Goal: Task Accomplishment & Management: Manage account settings

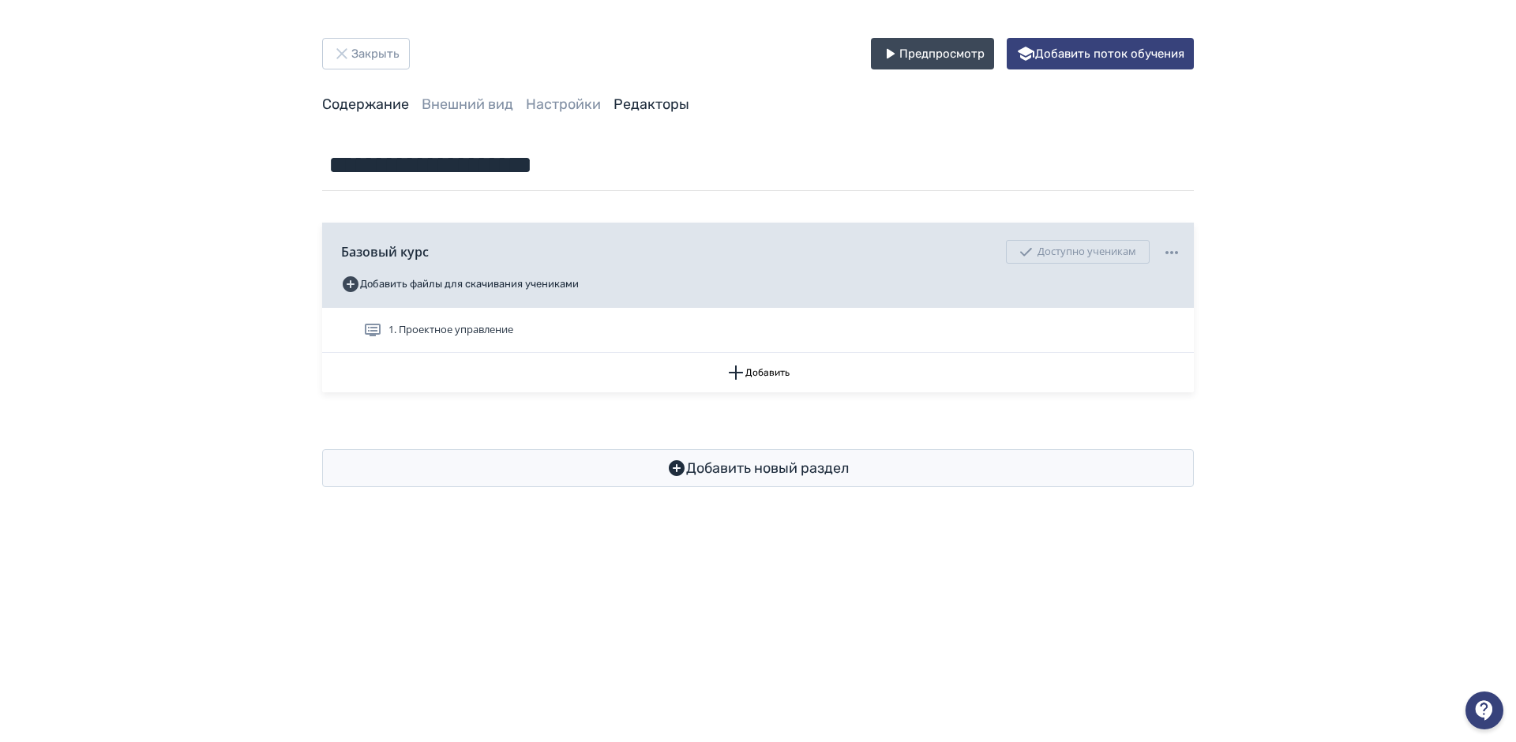
click at [630, 98] on link "Редакторы" at bounding box center [652, 104] width 76 height 17
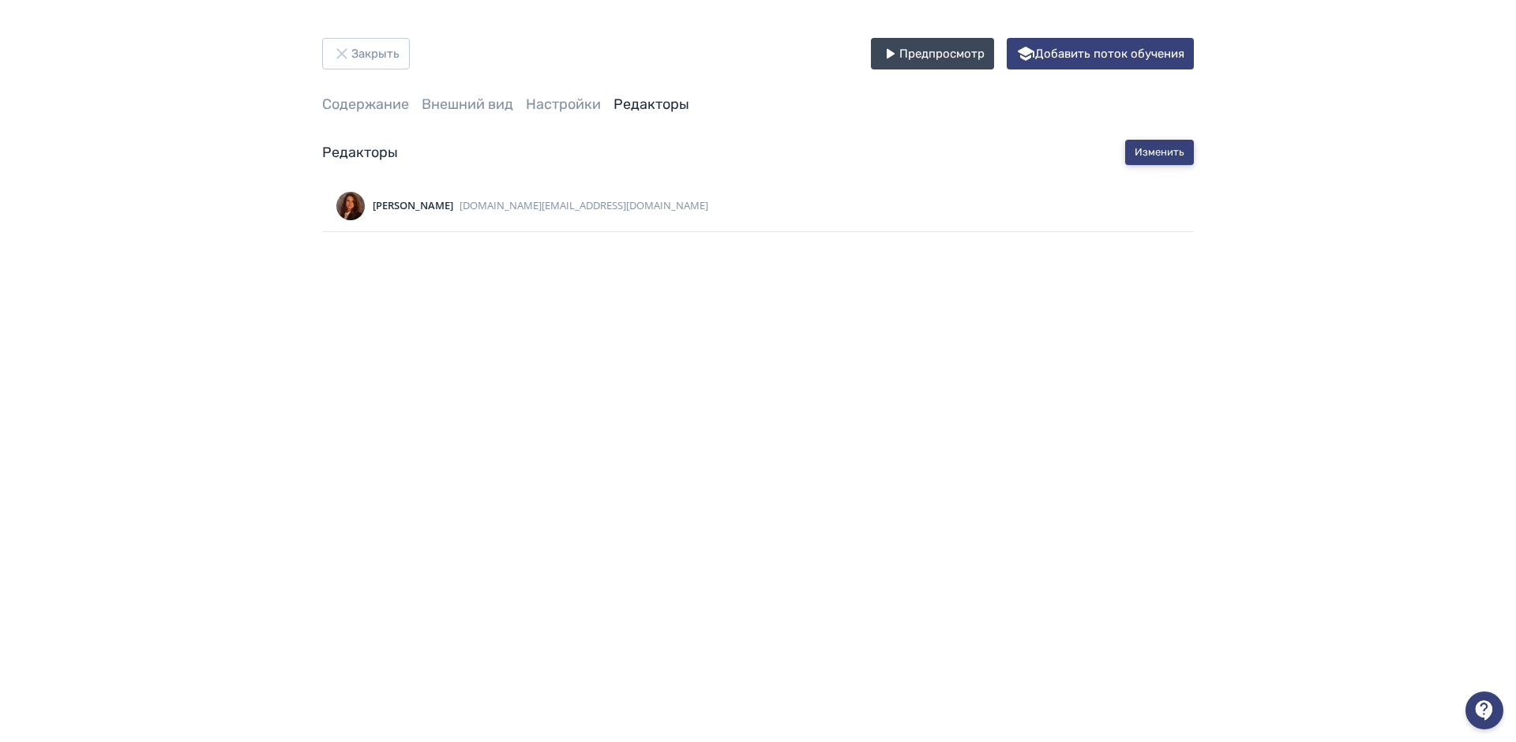
click at [1136, 145] on button "Изменить" at bounding box center [1159, 152] width 69 height 25
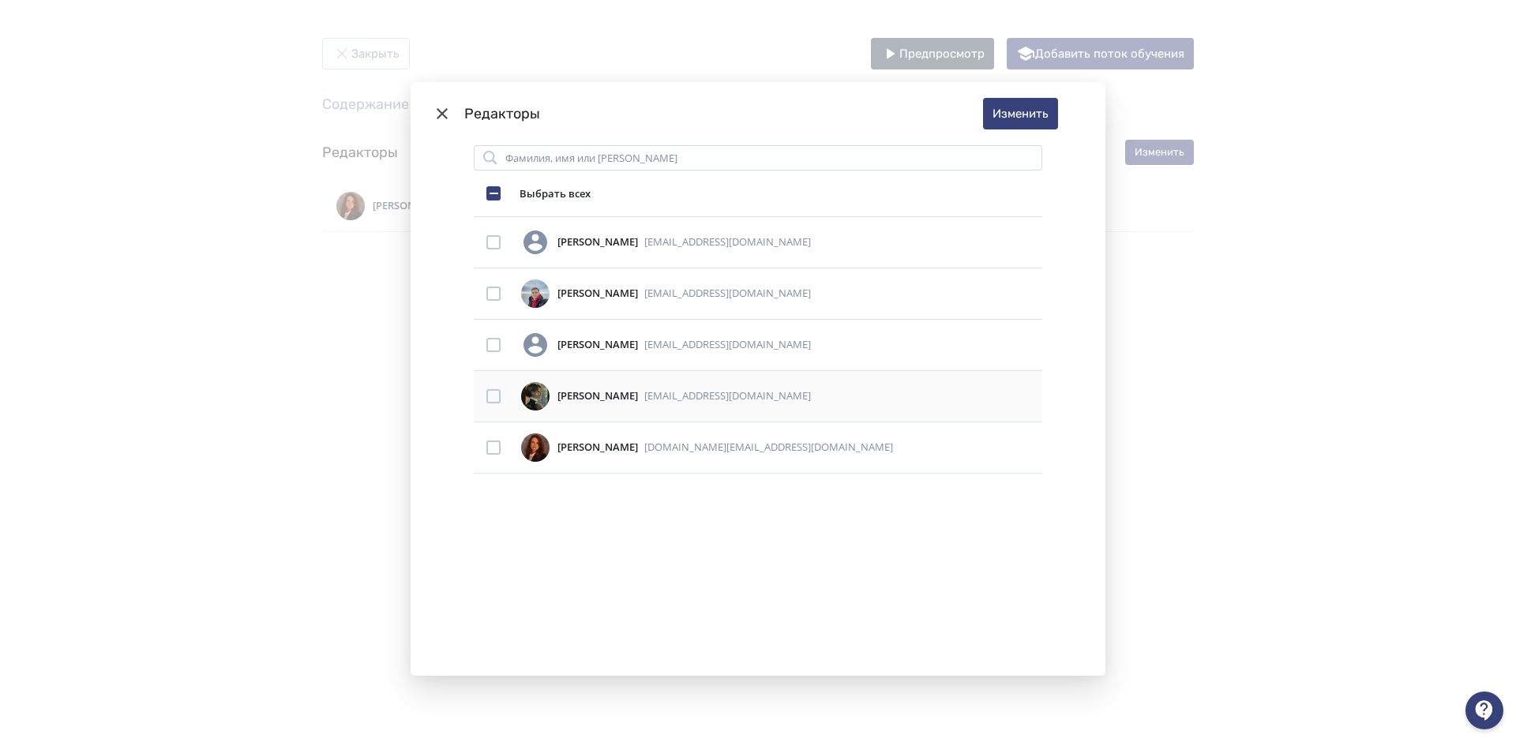
click at [491, 399] on div "Modal" at bounding box center [494, 396] width 14 height 14
click at [1010, 118] on button "Изменить" at bounding box center [1020, 114] width 75 height 32
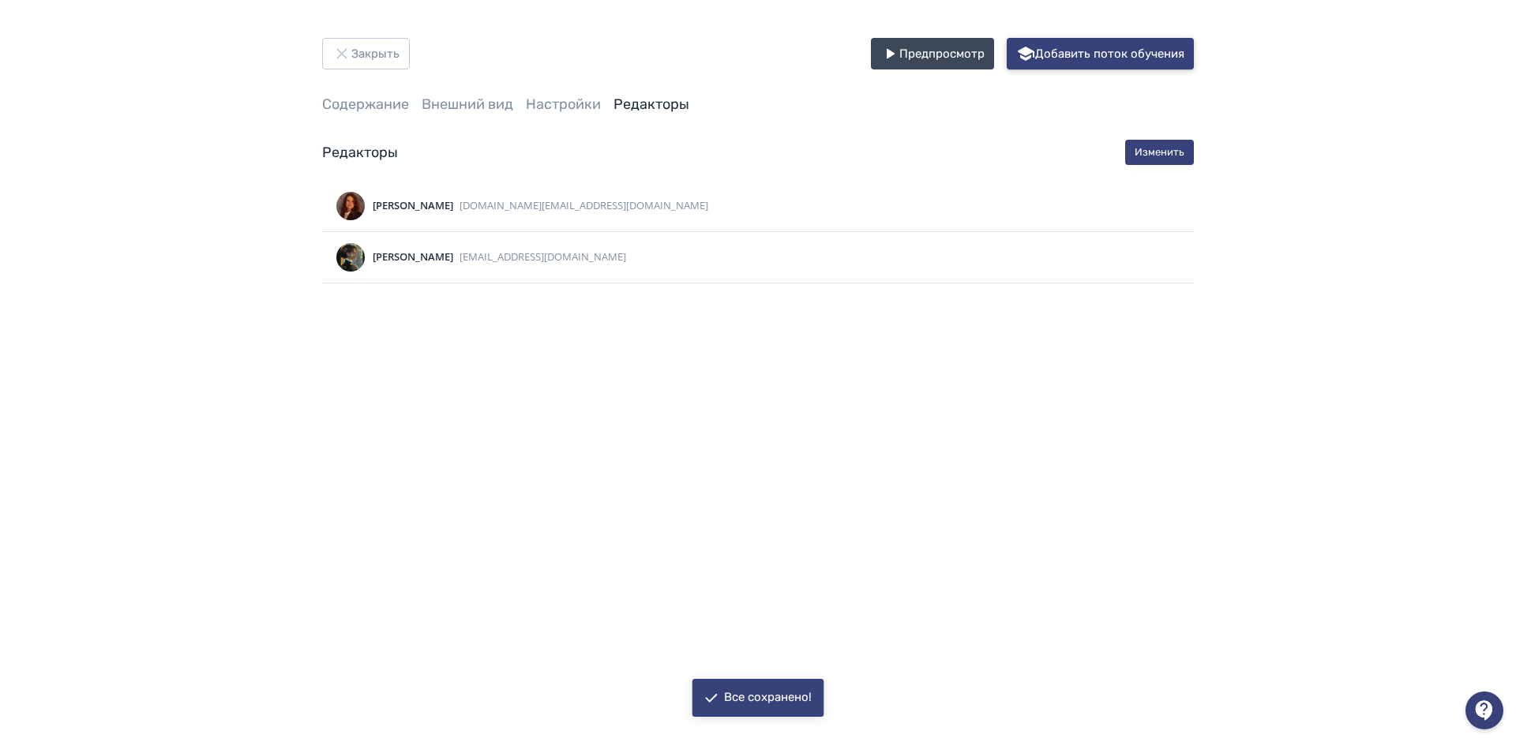
click at [1077, 49] on button "Добавить поток обучения" at bounding box center [1100, 54] width 187 height 32
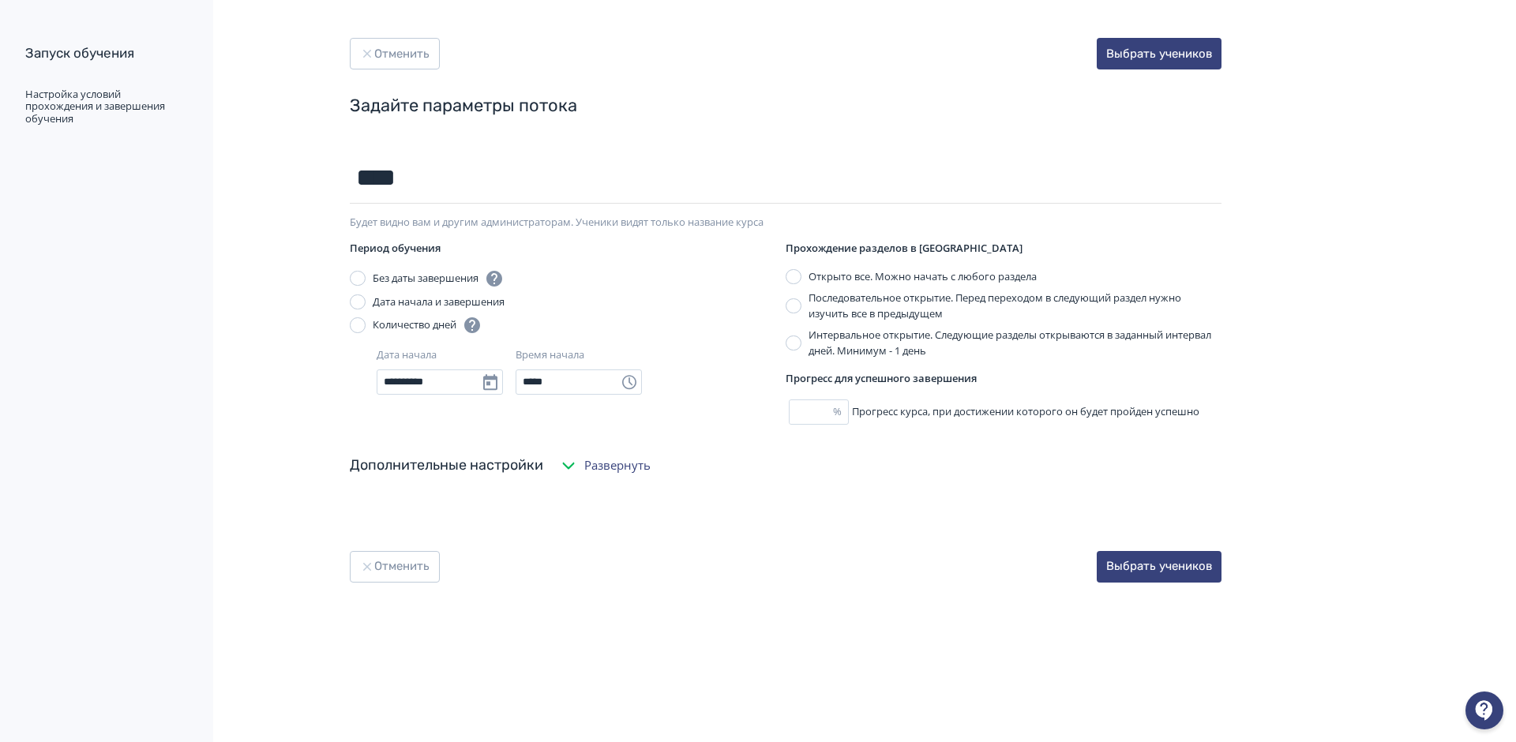
type input "****"
click at [802, 551] on div "Отменить Выбрать учеников" at bounding box center [786, 567] width 872 height 32
click at [1141, 565] on button "Выбрать учеников" at bounding box center [1159, 567] width 125 height 32
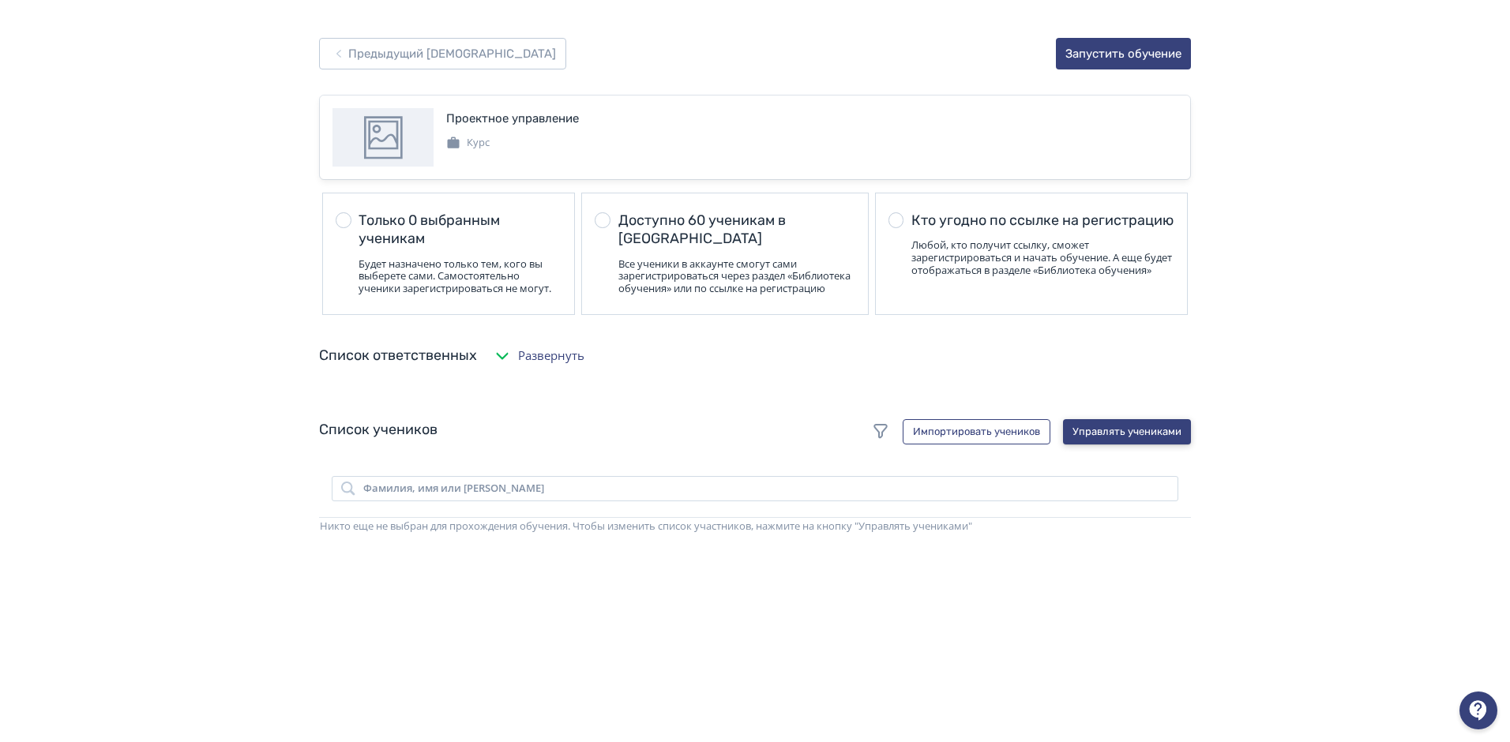
click at [1123, 445] on button "Управлять учениками" at bounding box center [1127, 431] width 128 height 25
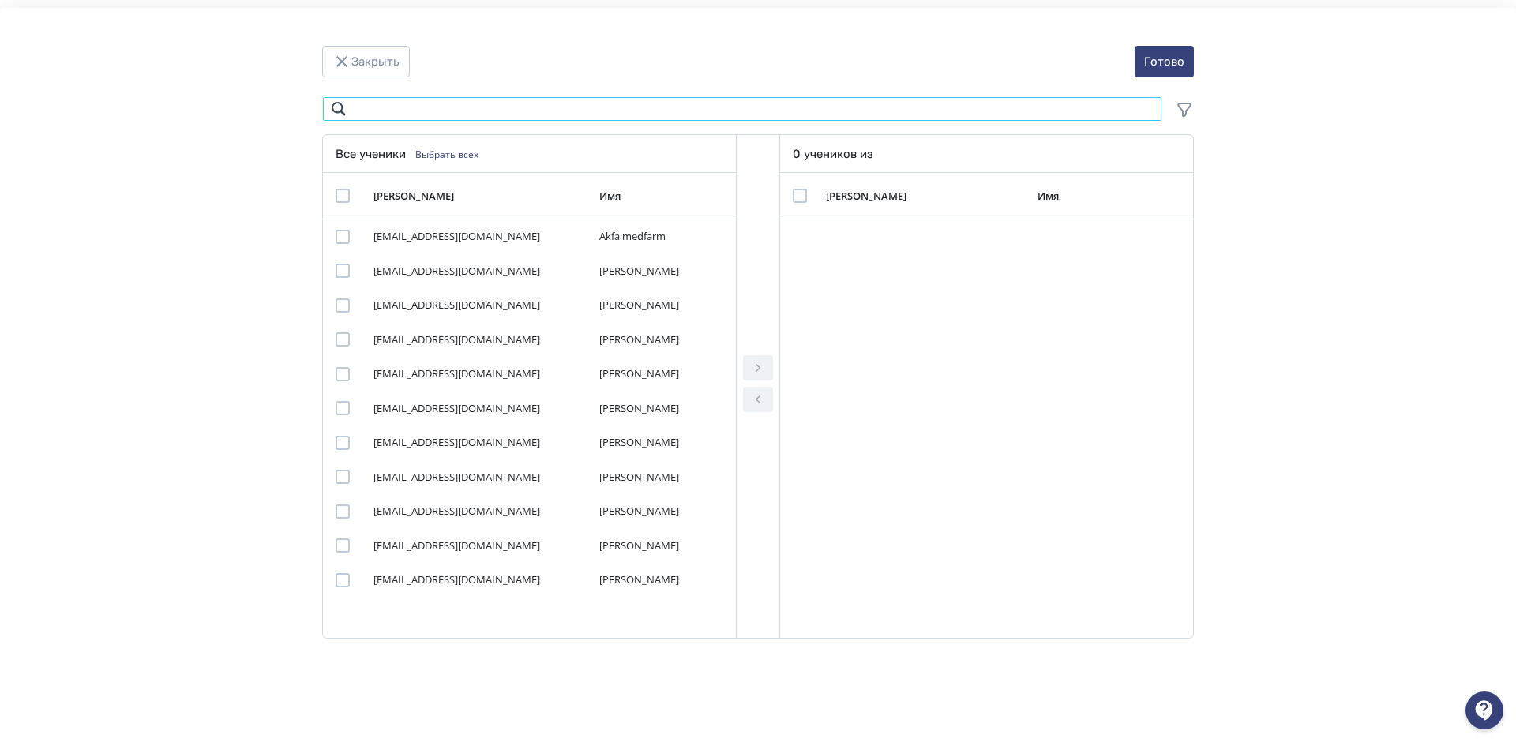
click at [424, 111] on input "Modal" at bounding box center [742, 108] width 840 height 25
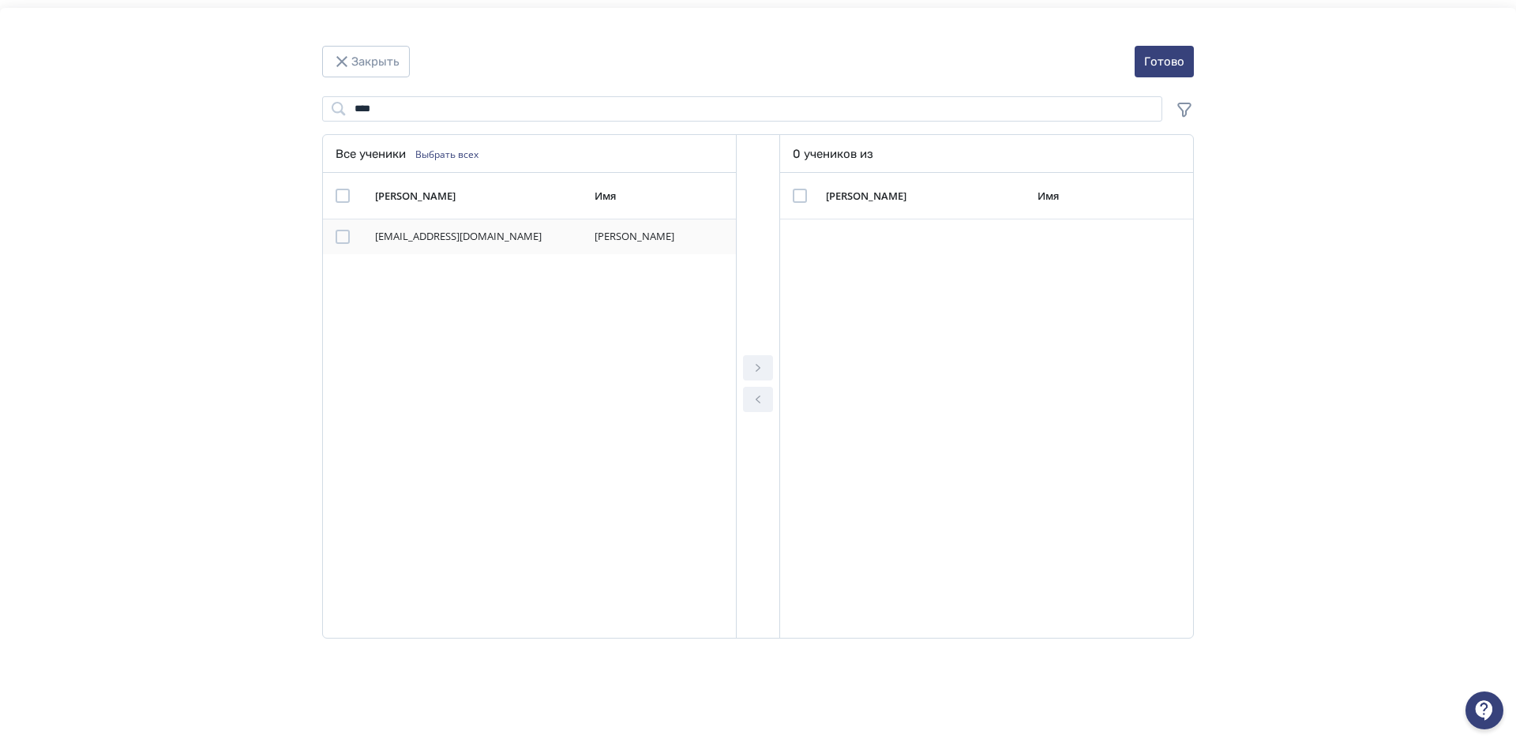
click at [344, 240] on div "Modal" at bounding box center [343, 237] width 14 height 14
click at [762, 363] on icon "Modal" at bounding box center [758, 368] width 19 height 19
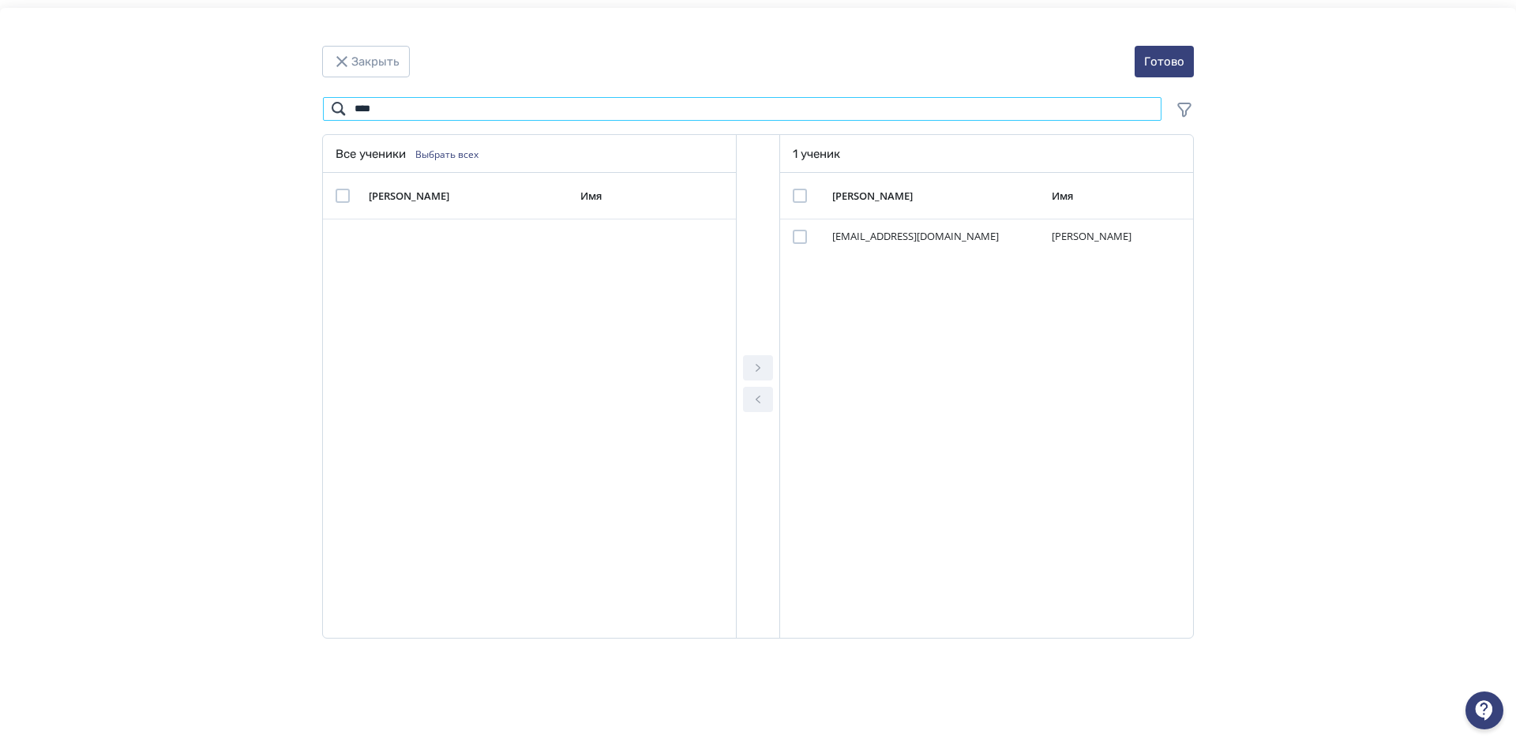
drag, startPoint x: 415, startPoint y: 113, endPoint x: 326, endPoint y: 99, distance: 89.6
click at [326, 99] on input "****" at bounding box center [742, 108] width 840 height 25
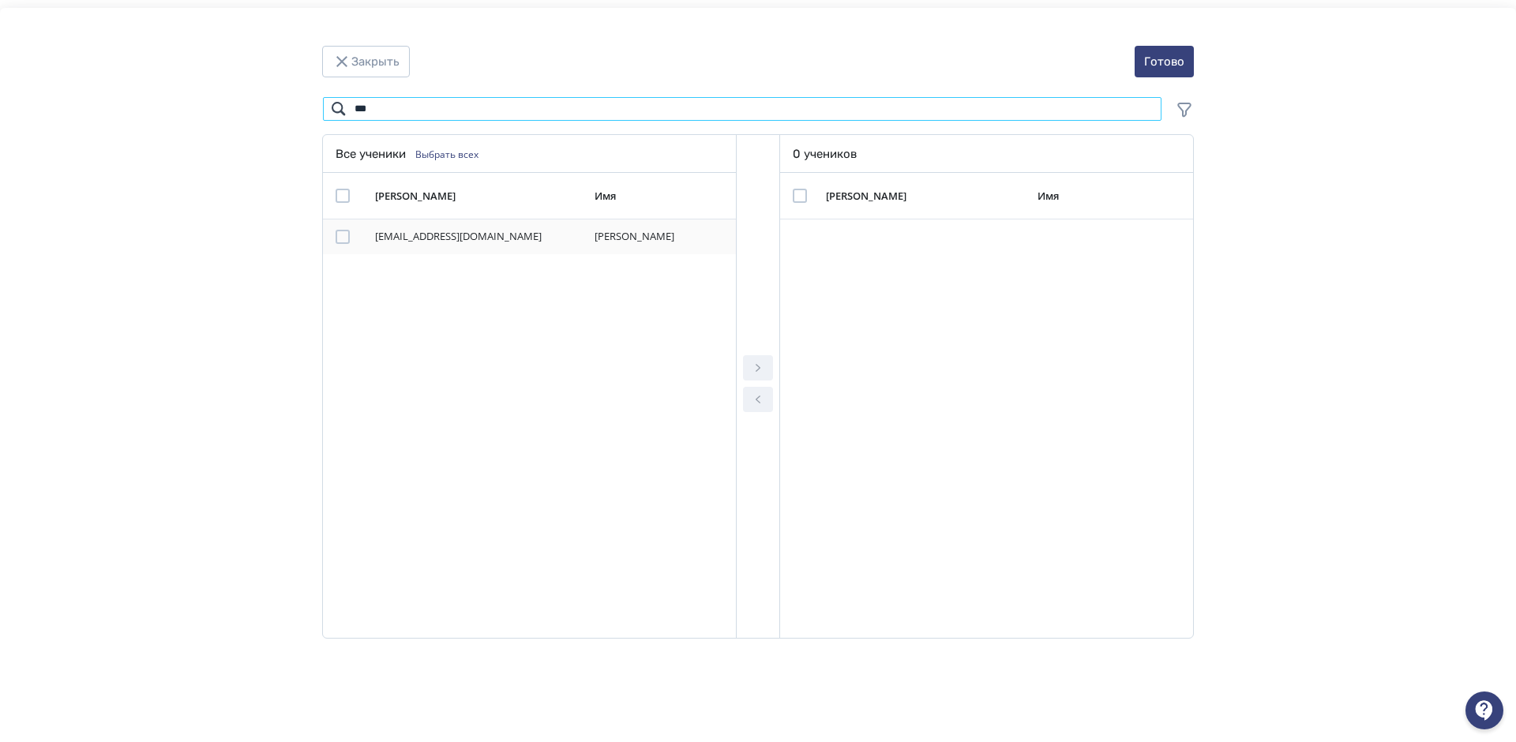
type input "***"
click at [343, 236] on div "Modal" at bounding box center [343, 237] width 14 height 14
click at [758, 369] on icon "Modal" at bounding box center [758, 368] width 5 height 8
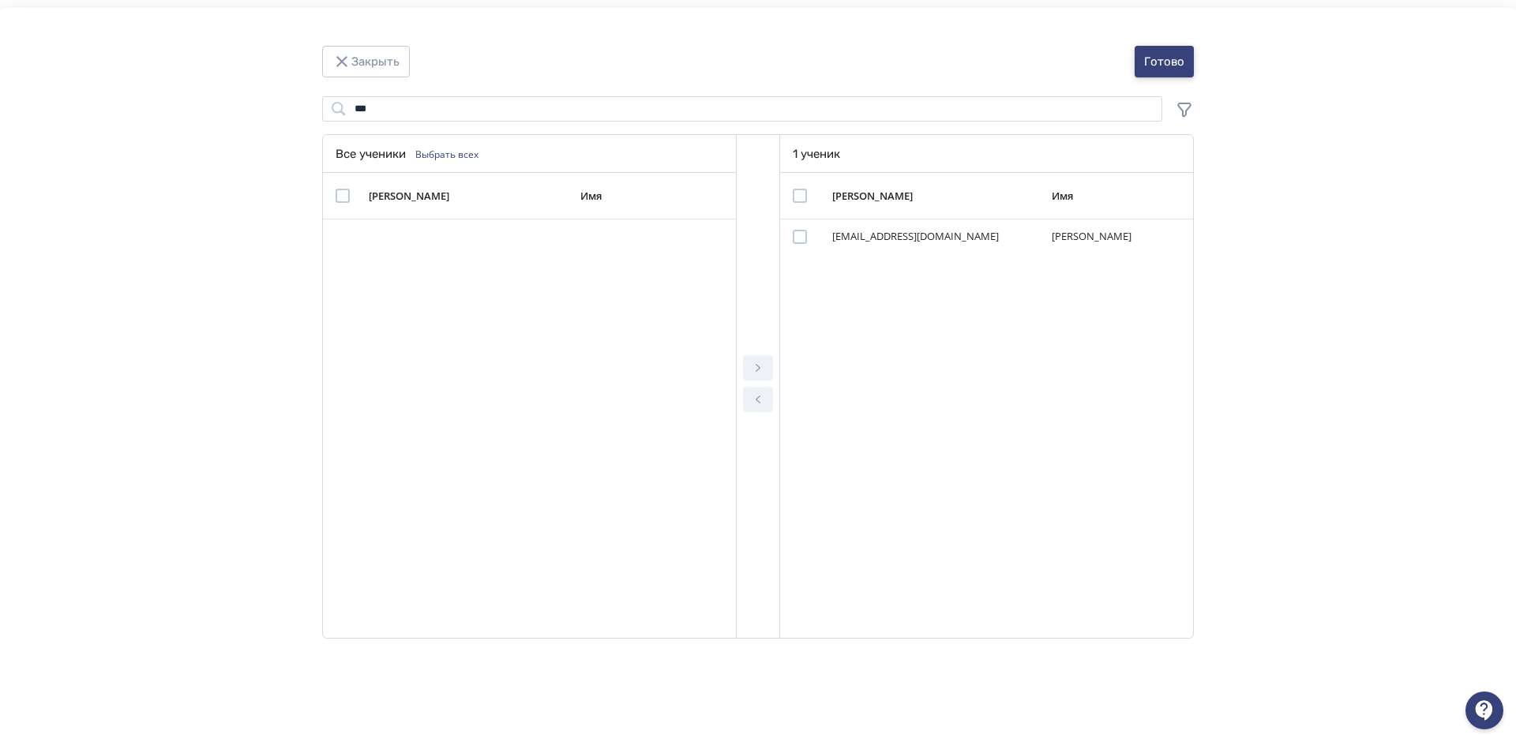
click at [1181, 56] on button "Готово" at bounding box center [1164, 62] width 59 height 32
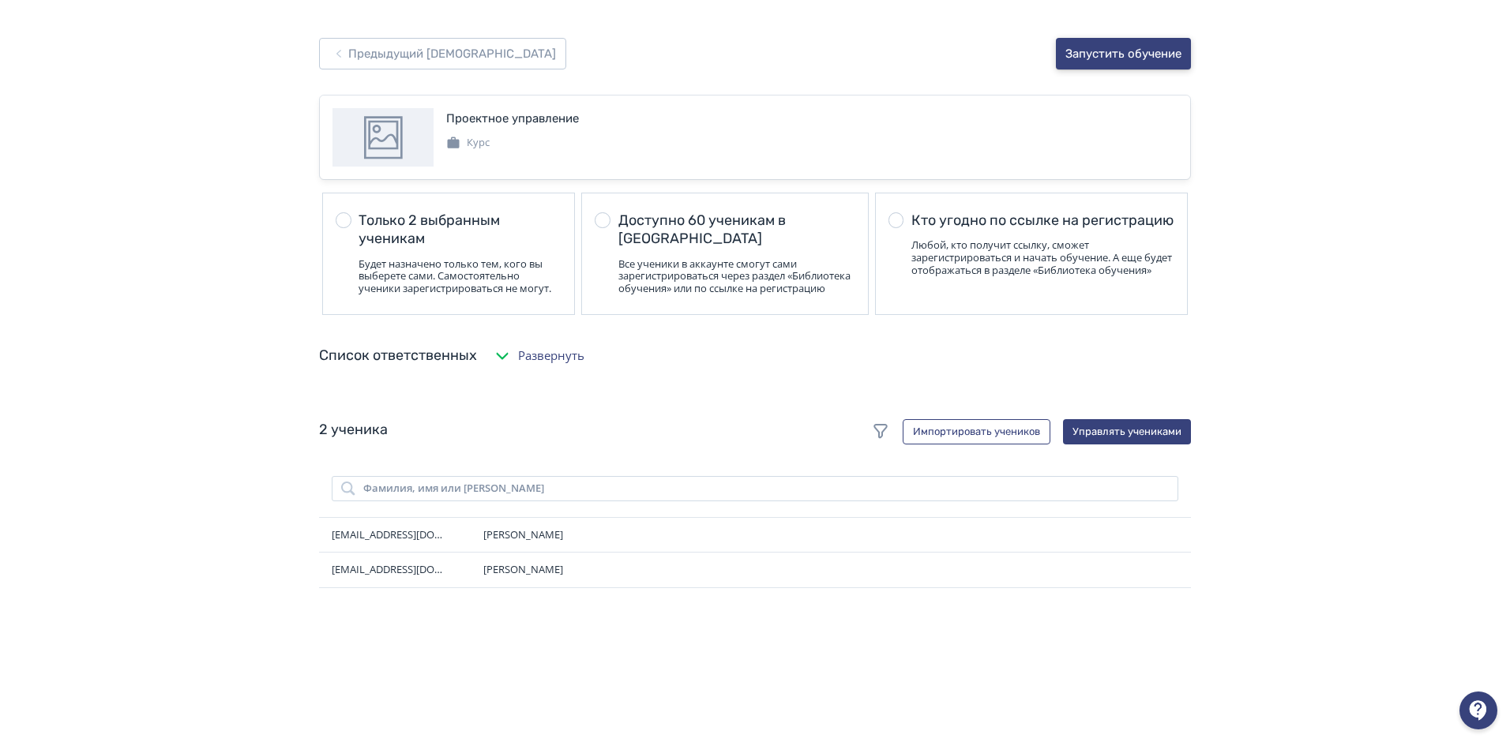
click at [1110, 44] on button "Запустить обучение" at bounding box center [1123, 54] width 135 height 32
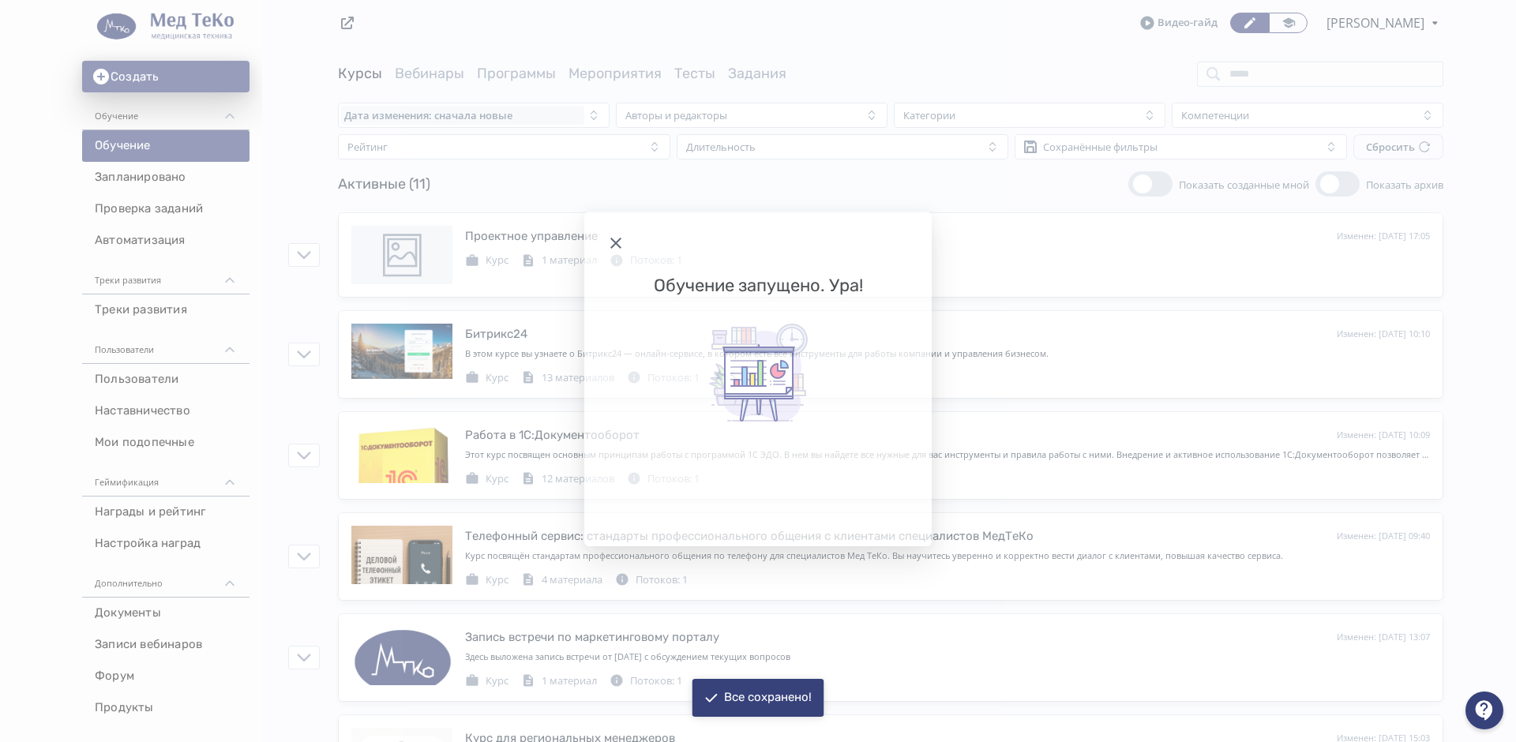
click at [528, 239] on div "Обучение запущено. Ура!" at bounding box center [758, 371] width 1516 height 742
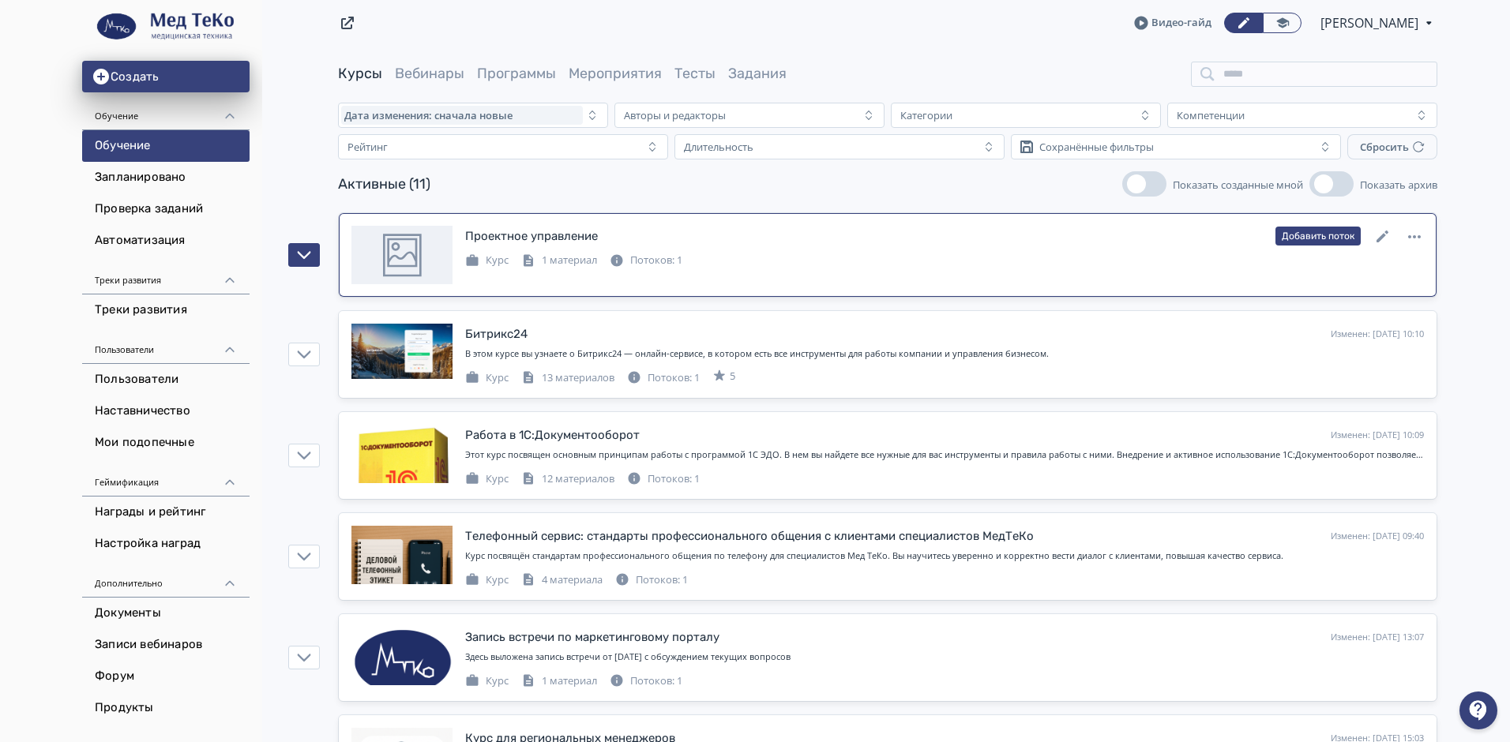
click at [654, 260] on div "Потоков: 1" at bounding box center [646, 261] width 73 height 16
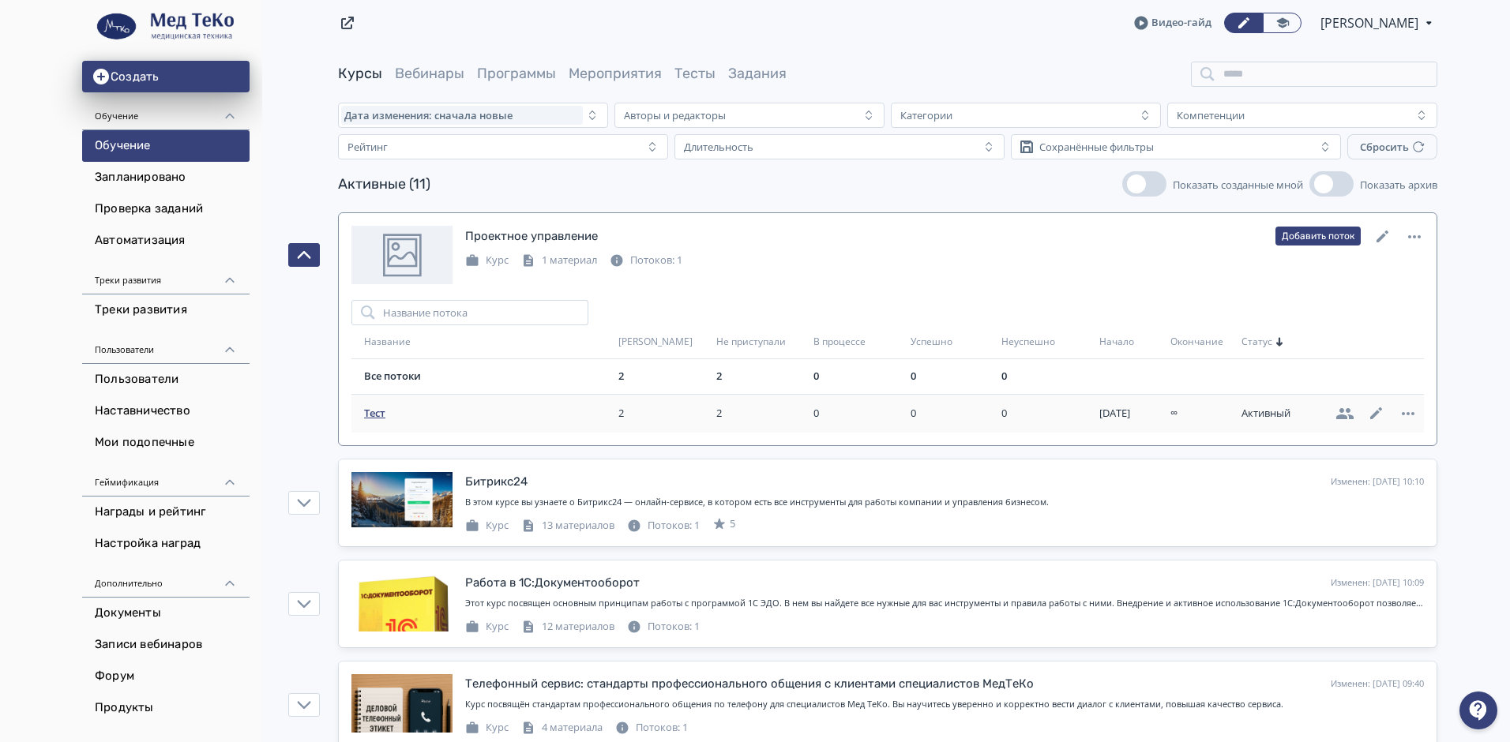
click at [375, 418] on span "Тест" at bounding box center [488, 414] width 248 height 16
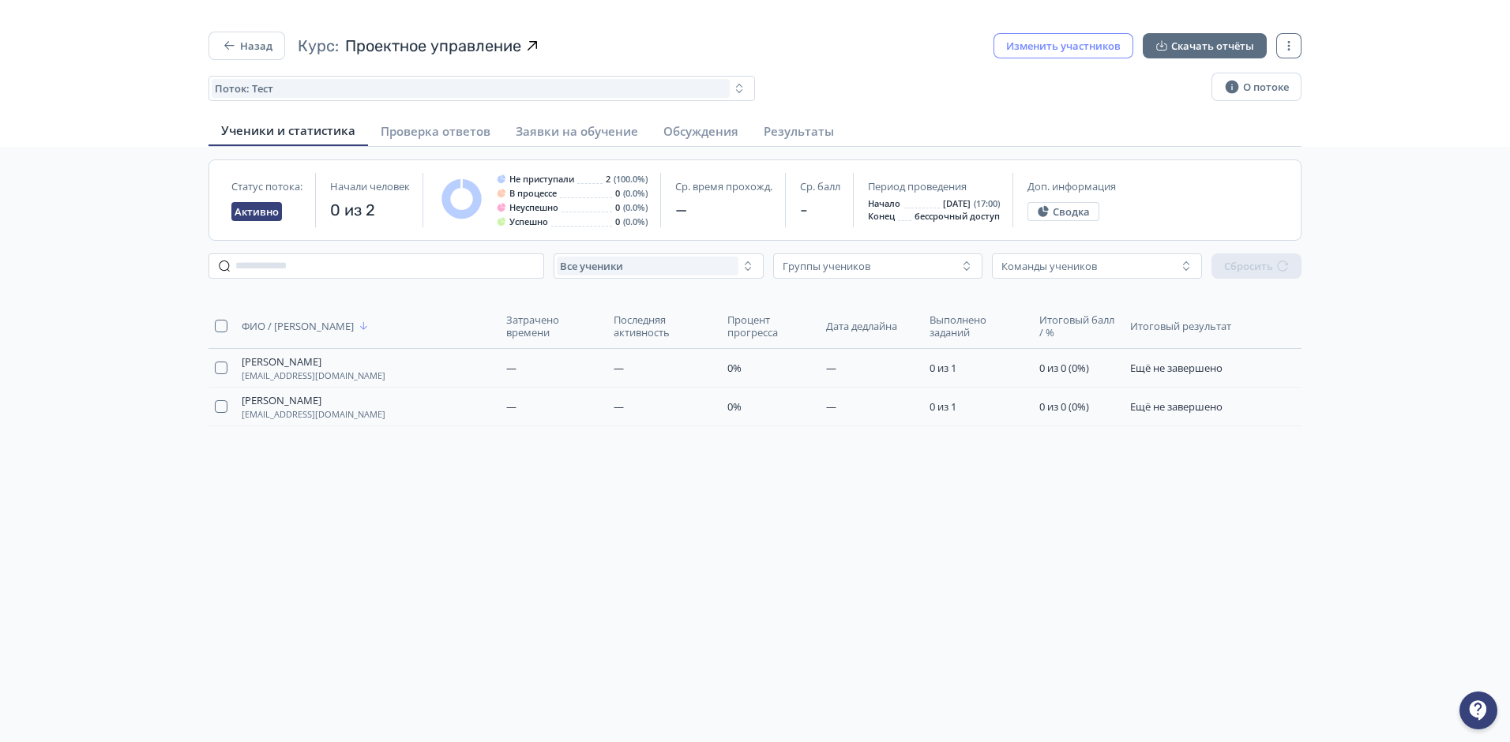
click at [1076, 47] on button "Изменить участников" at bounding box center [1064, 45] width 140 height 25
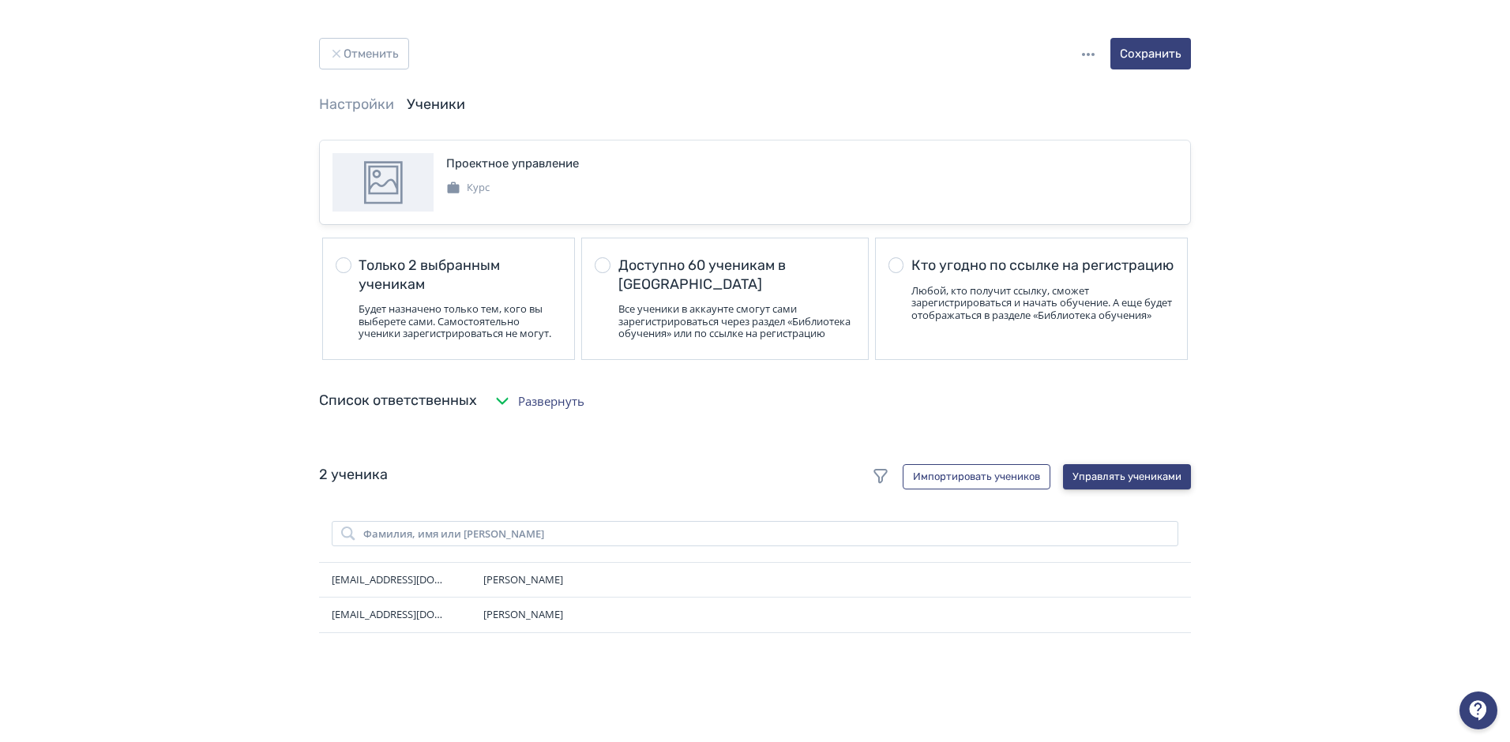
click at [1114, 482] on button "Управлять учениками" at bounding box center [1127, 476] width 128 height 25
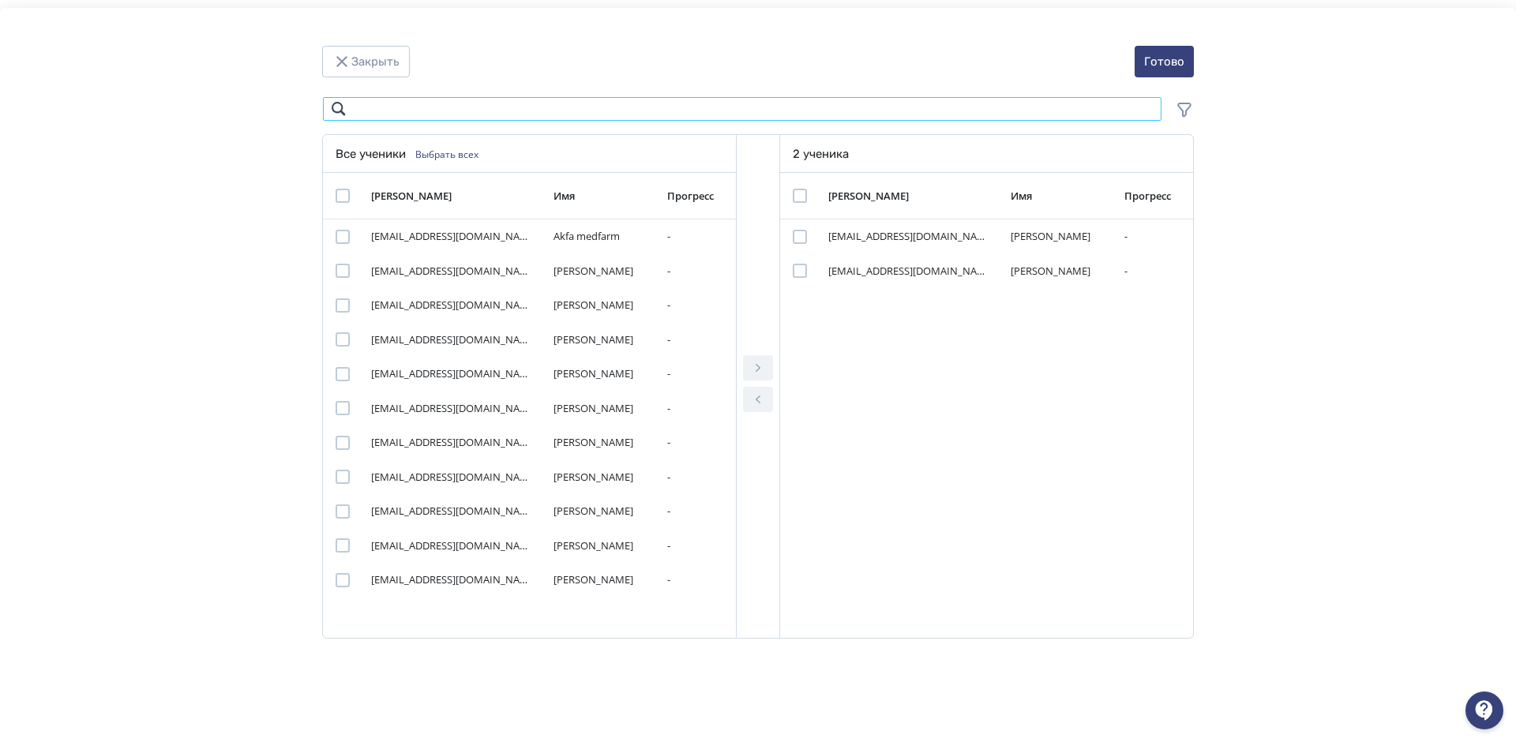
click at [404, 113] on input "Modal" at bounding box center [742, 108] width 840 height 25
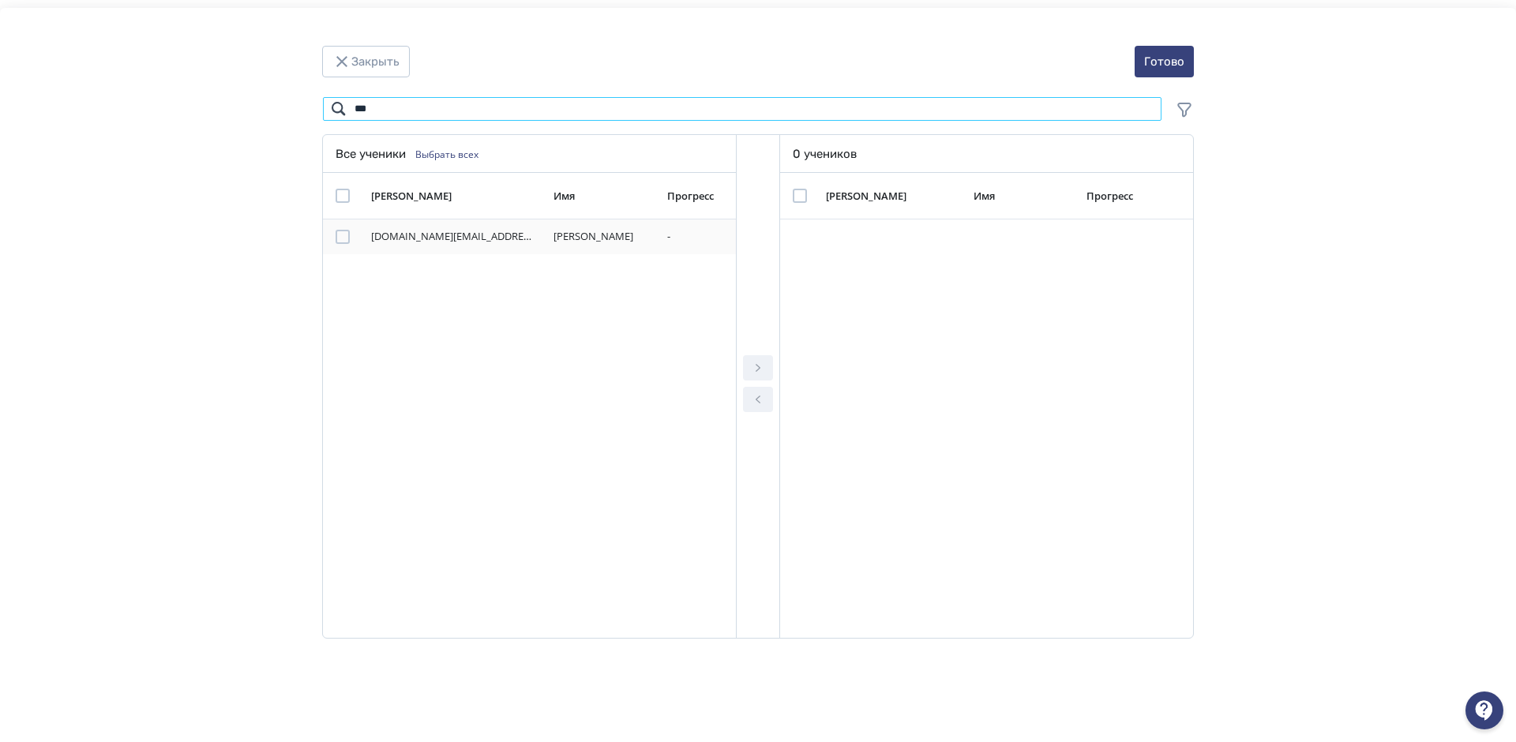
type input "***"
click at [339, 242] on div "Modal" at bounding box center [343, 237] width 14 height 14
click at [758, 366] on icon "Modal" at bounding box center [758, 368] width 5 height 8
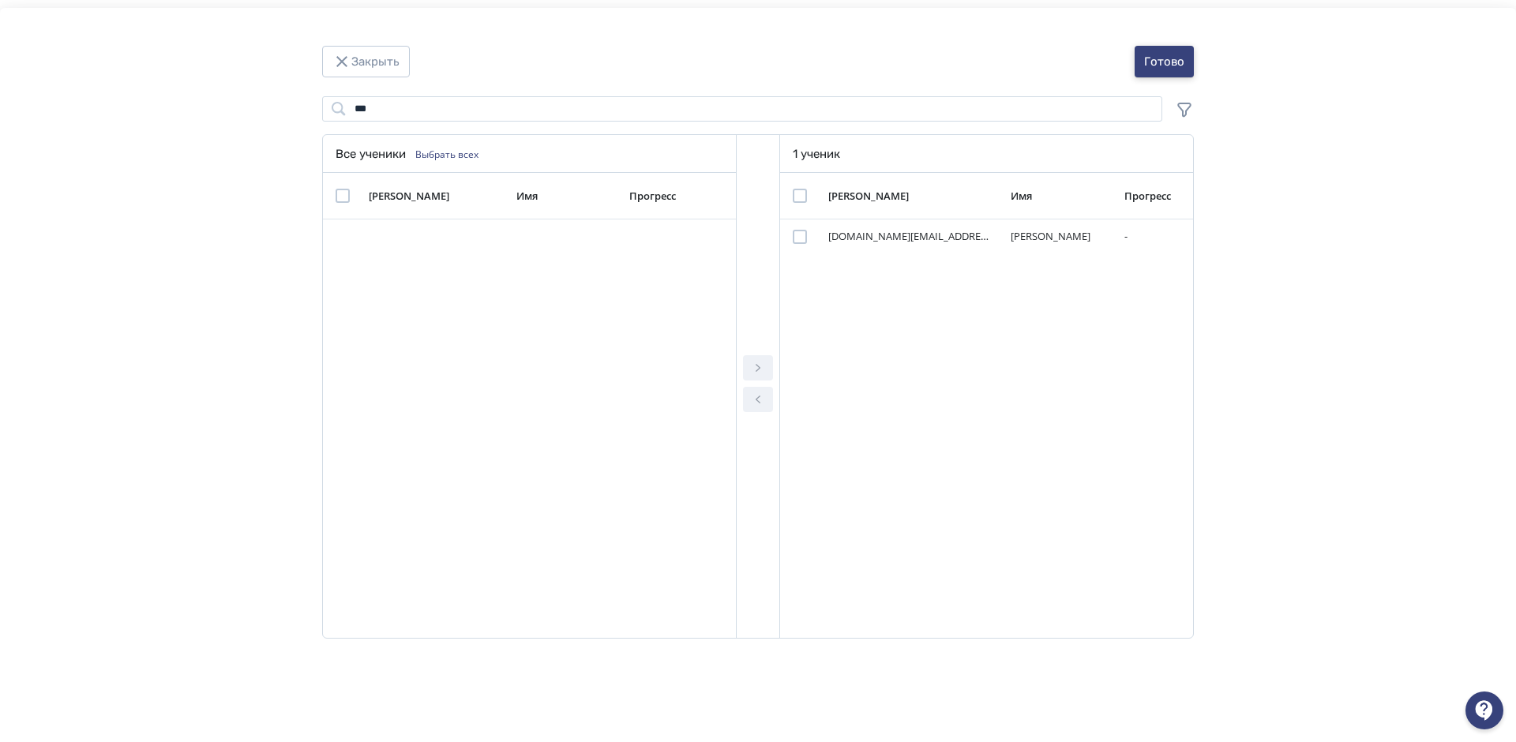
click at [1177, 58] on button "Готово" at bounding box center [1164, 62] width 59 height 32
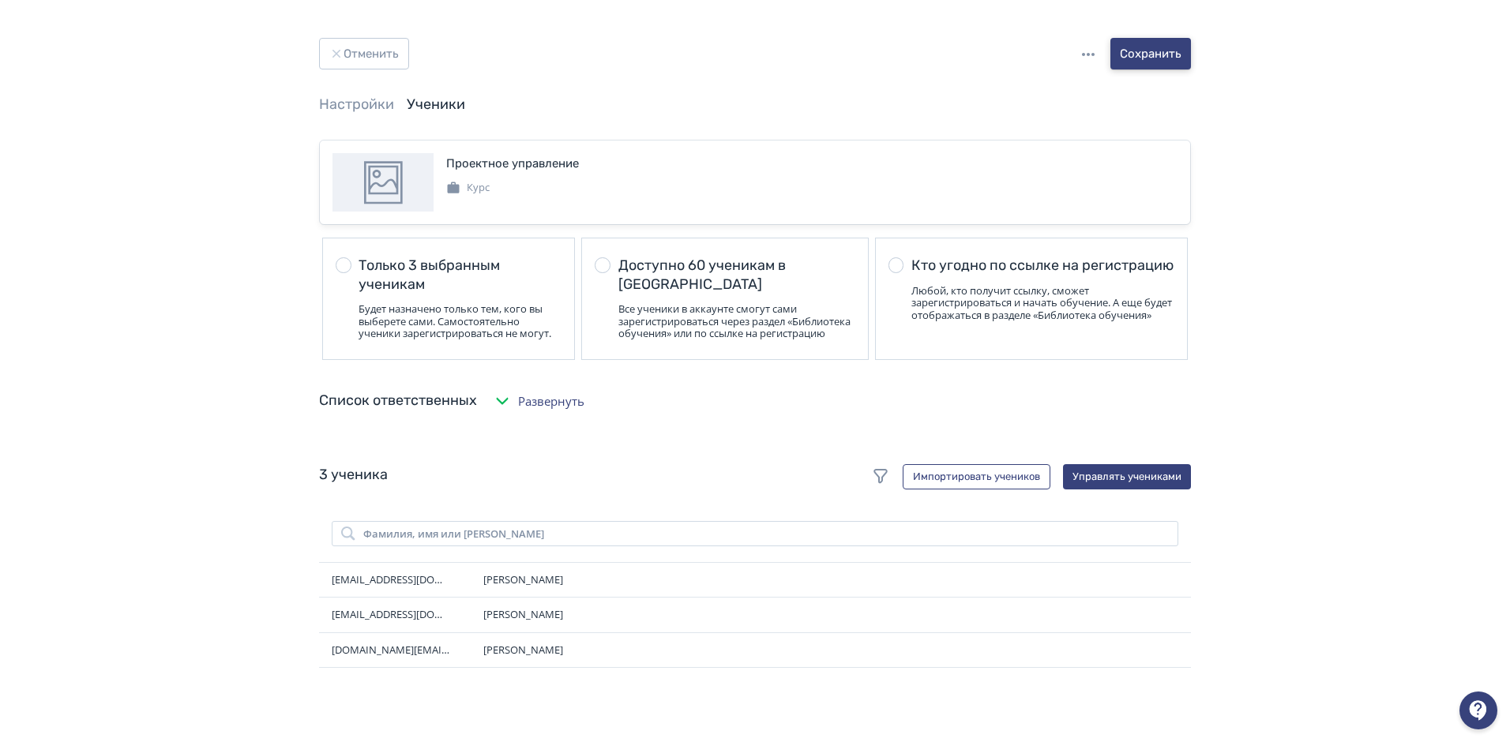
click at [1152, 56] on button "Сохранить" at bounding box center [1150, 54] width 81 height 32
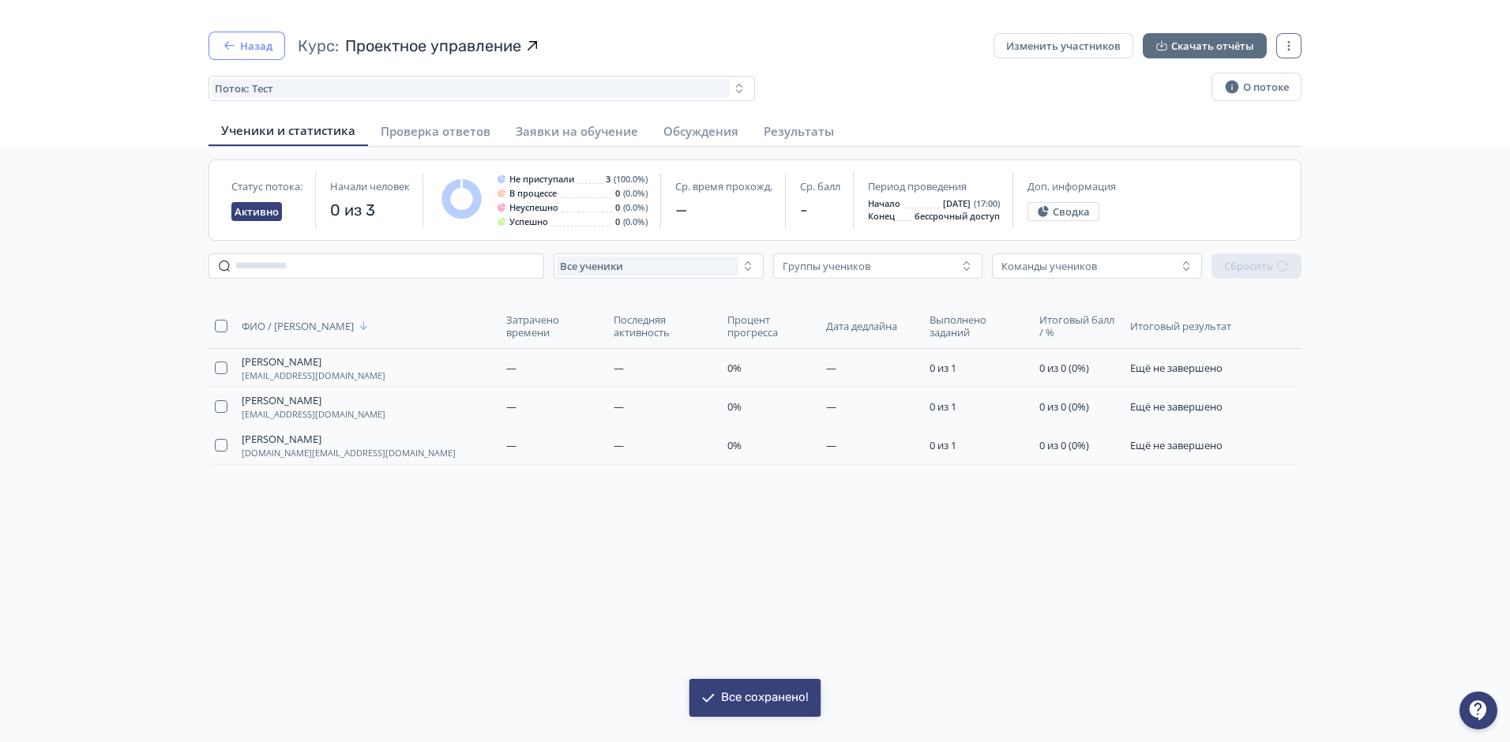
click at [256, 47] on button "Назад" at bounding box center [247, 46] width 77 height 28
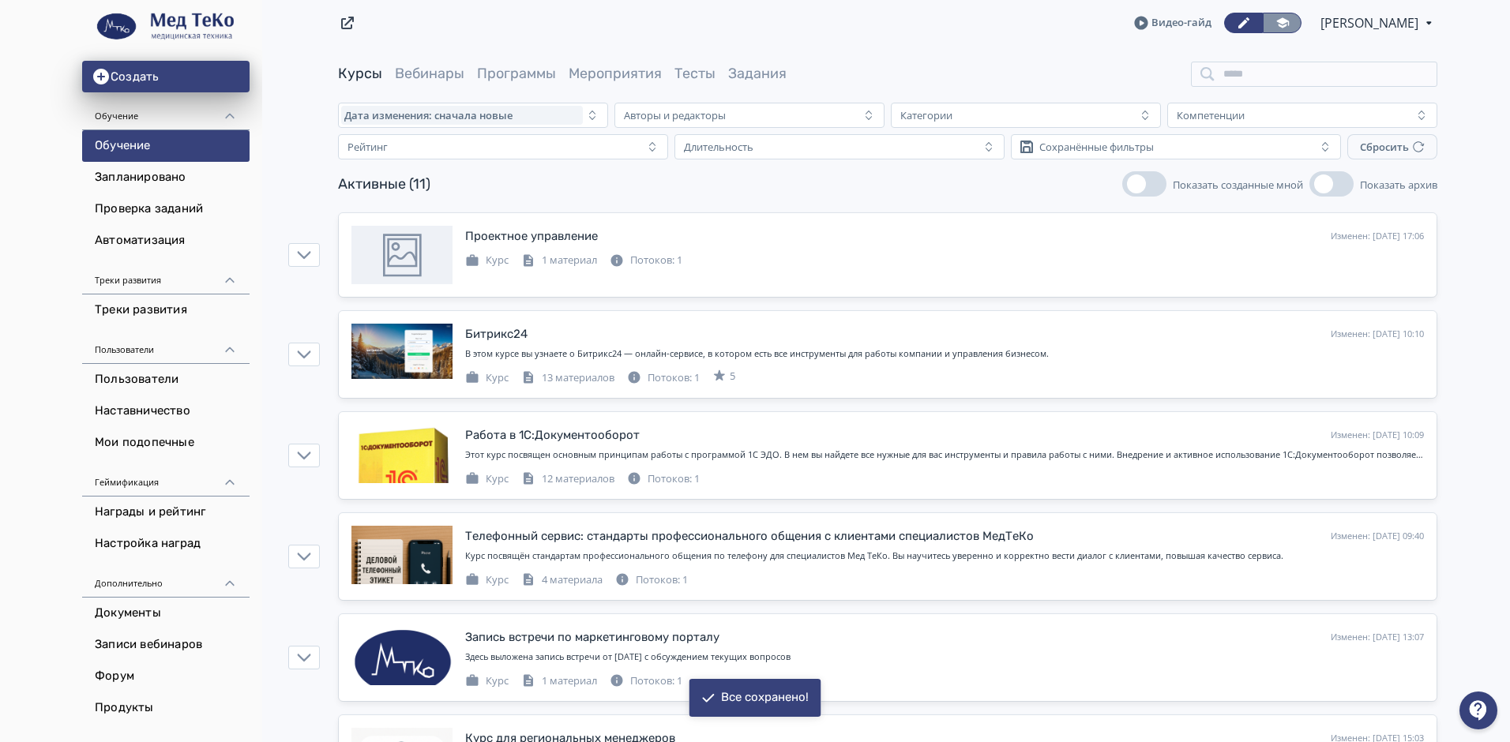
click at [1287, 24] on icon at bounding box center [1283, 23] width 14 height 14
